Goal: Find contact information: Find contact information

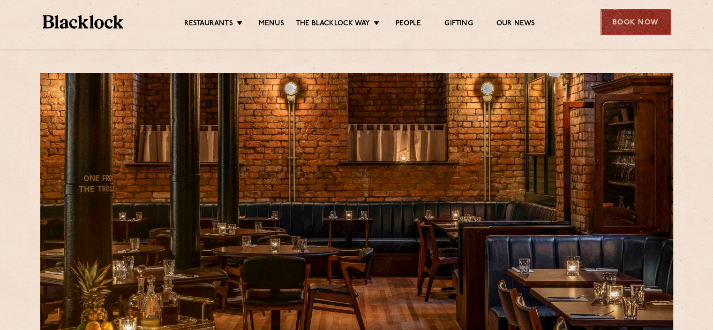
click at [624, 23] on div "Book Now" at bounding box center [636, 22] width 70 height 26
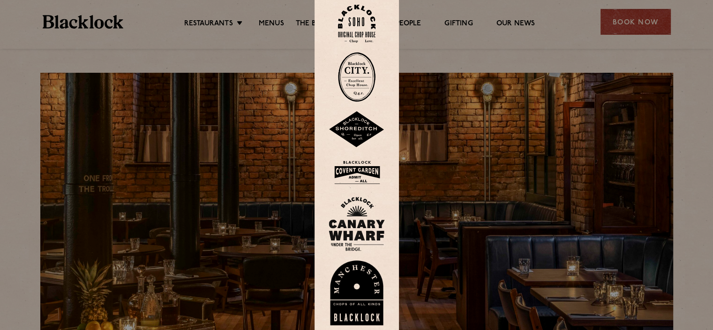
click at [358, 295] on img at bounding box center [357, 292] width 56 height 65
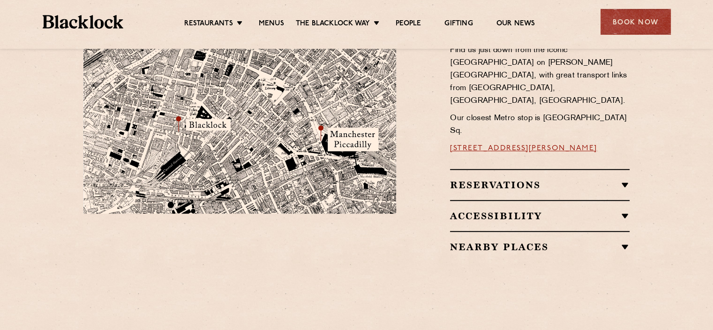
scroll to position [769, 0]
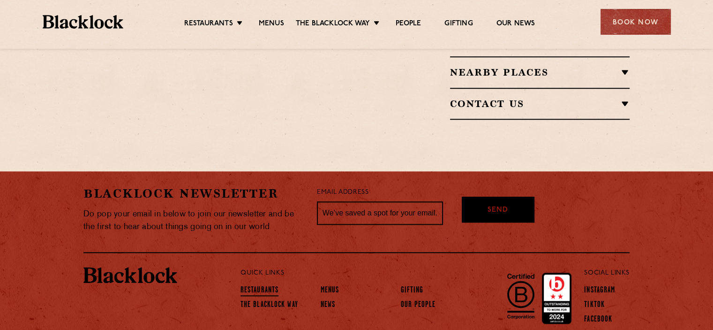
click at [265, 286] on link "Restaurants" at bounding box center [260, 291] width 38 height 10
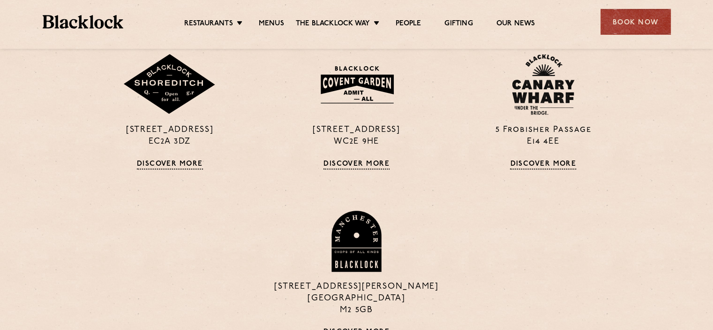
scroll to position [610, 0]
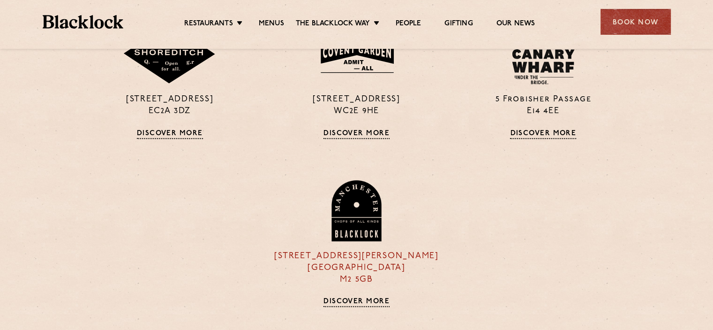
click at [355, 220] on img at bounding box center [356, 210] width 53 height 61
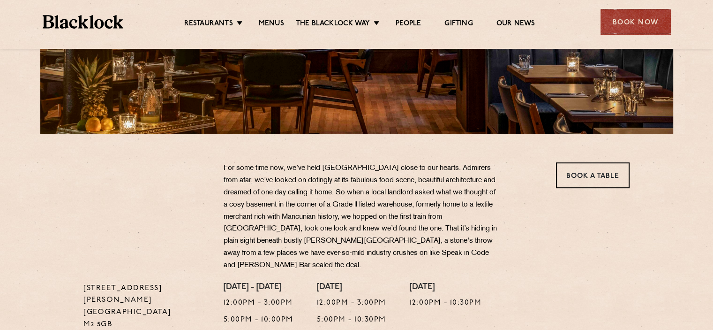
scroll to position [281, 0]
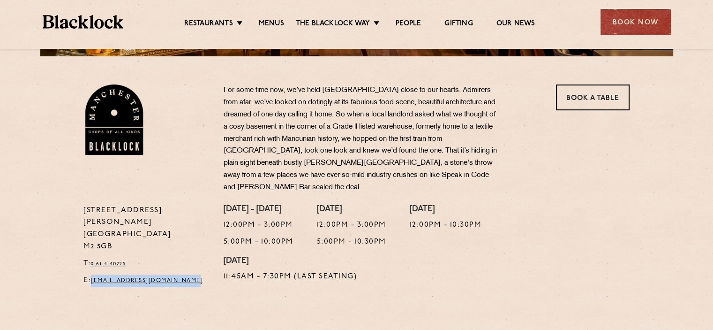
drag, startPoint x: 207, startPoint y: 257, endPoint x: 96, endPoint y: 262, distance: 111.2
click at [96, 274] on p "E: [EMAIL_ADDRESS][DOMAIN_NAME]" at bounding box center [146, 280] width 126 height 12
copy link "[EMAIL_ADDRESS][DOMAIN_NAME]"
